Goal: Information Seeking & Learning: Learn about a topic

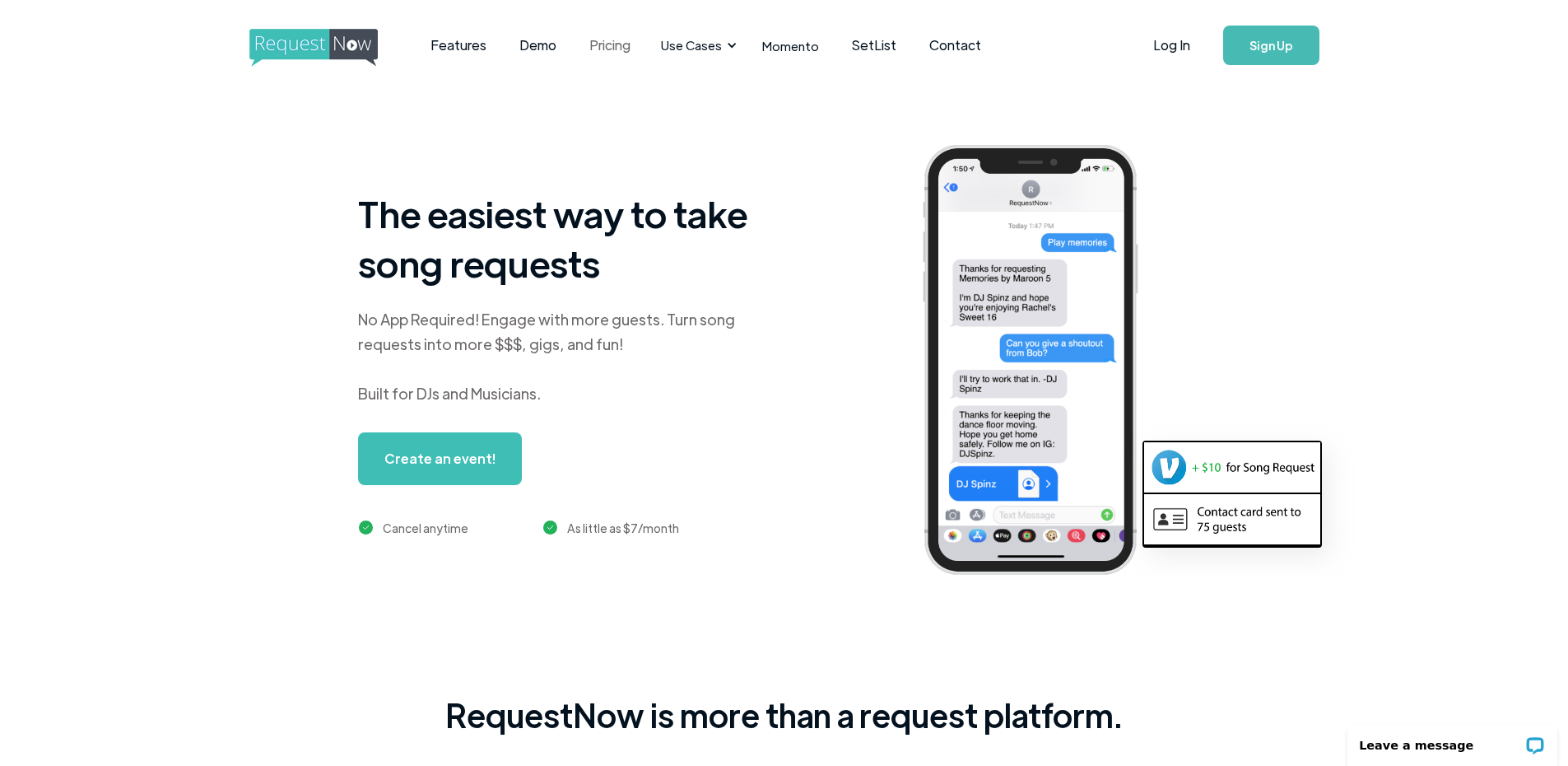
click at [586, 40] on link "Pricing" at bounding box center [611, 46] width 74 height 51
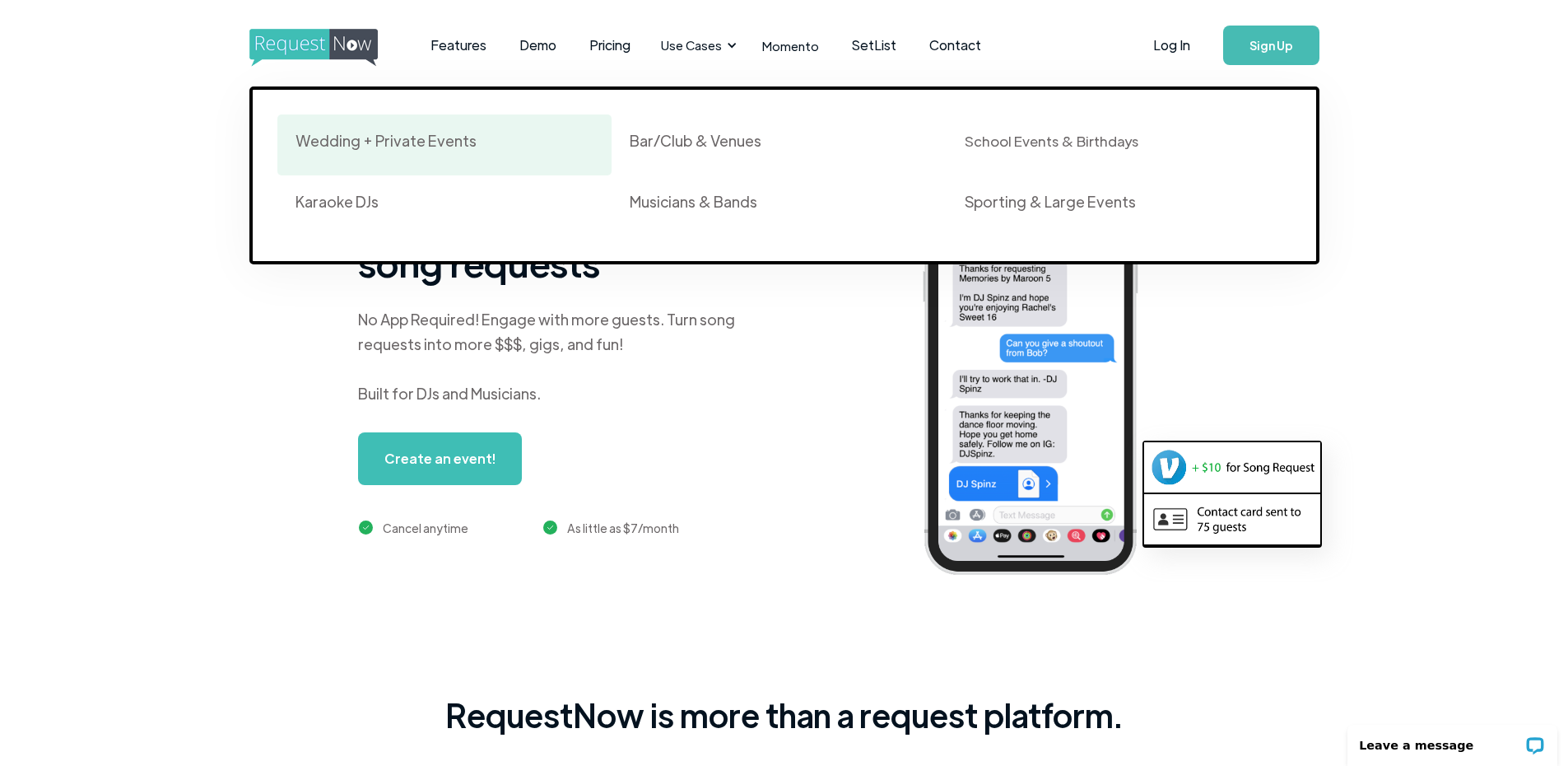
click at [392, 148] on div "Wedding + Private Events" at bounding box center [386, 140] width 181 height 20
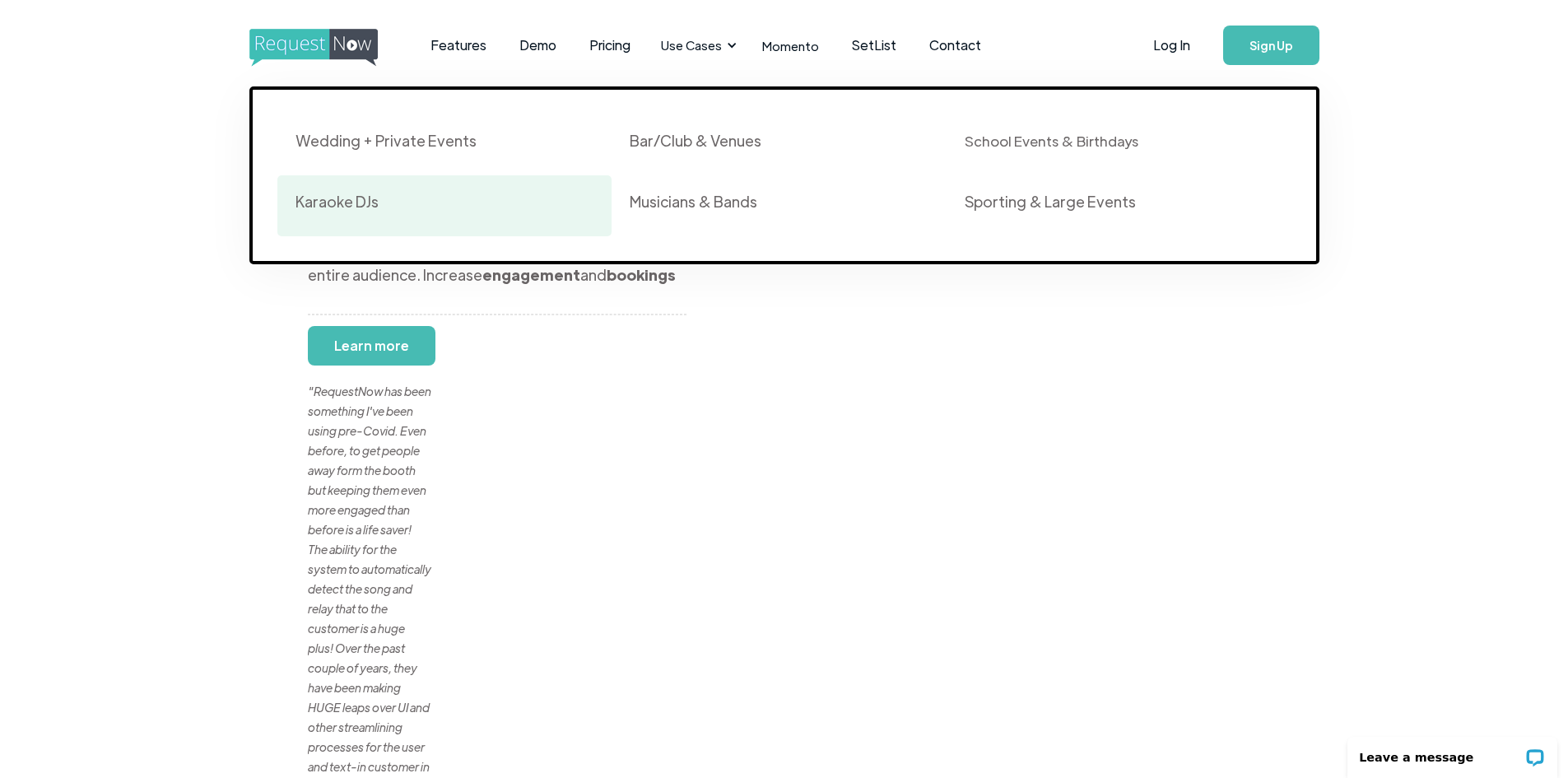
click at [349, 192] on div "Karaoke DJs" at bounding box center [336, 201] width 83 height 20
